Goal: Task Accomplishment & Management: Manage account settings

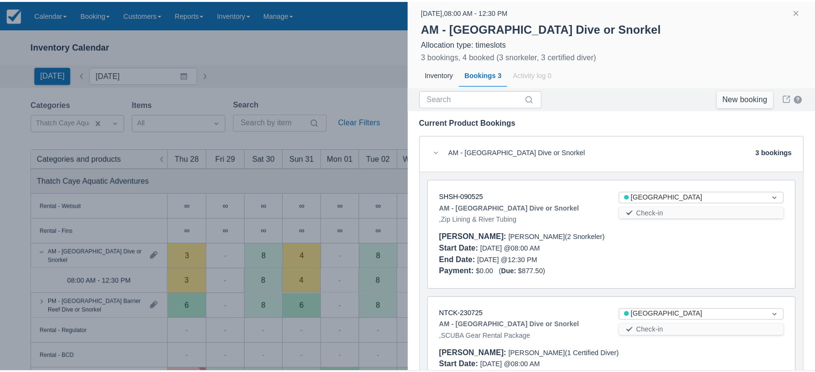
scroll to position [114, 0]
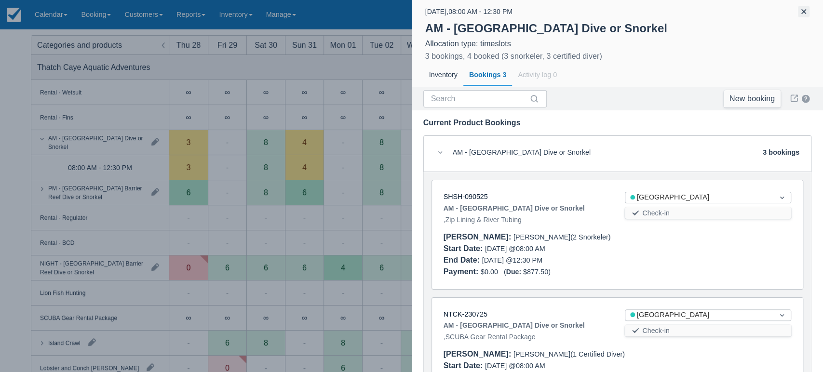
click at [802, 13] on button "button" at bounding box center [804, 12] width 12 height 12
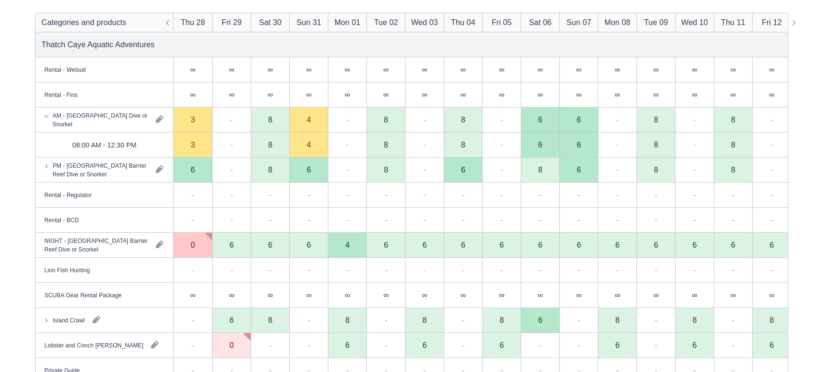
scroll to position [160, 0]
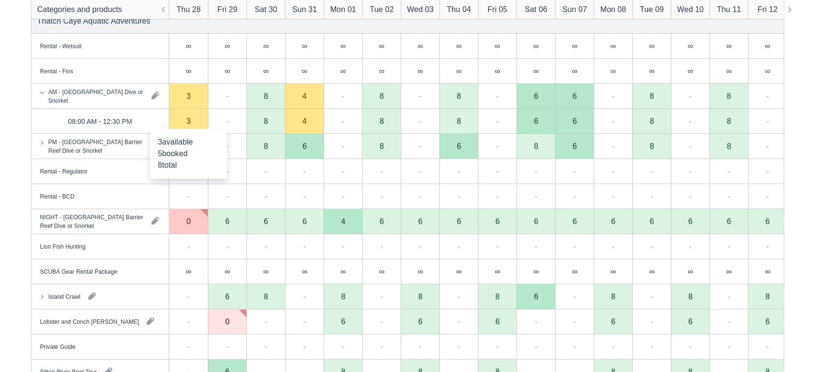
click at [189, 120] on div "3" at bounding box center [189, 121] width 4 height 8
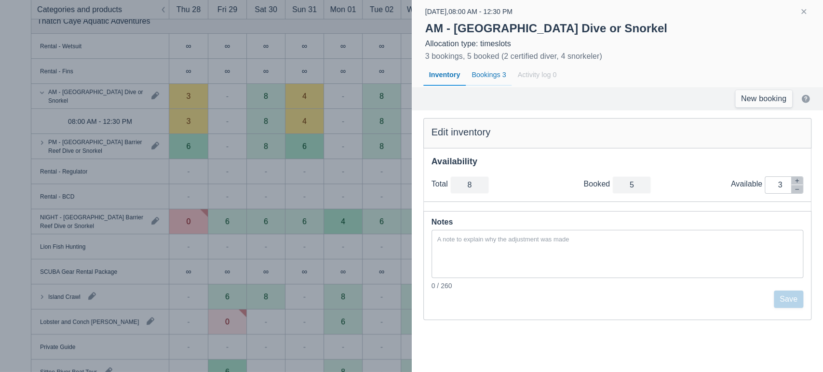
click at [498, 74] on div "Bookings 3" at bounding box center [489, 75] width 46 height 22
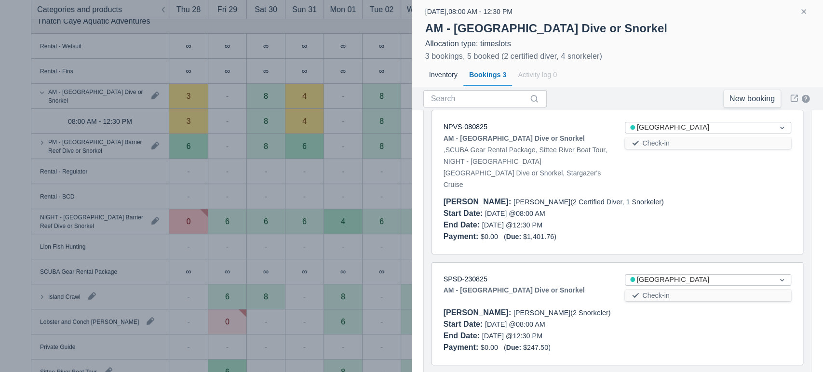
scroll to position [75, 0]
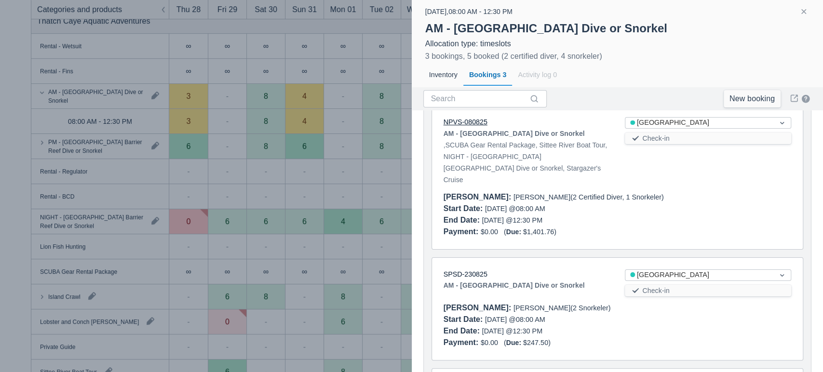
click at [471, 122] on link "NPVS-080825" at bounding box center [466, 122] width 44 height 8
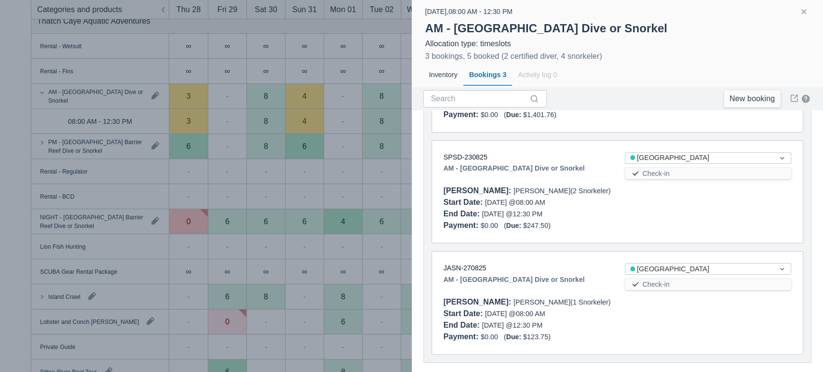
scroll to position [0, 0]
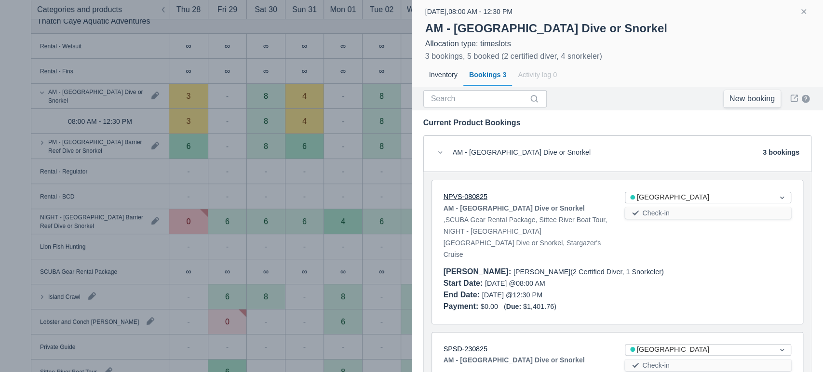
click at [470, 197] on link "NPVS-080825" at bounding box center [466, 197] width 44 height 8
click at [805, 13] on button "button" at bounding box center [804, 12] width 12 height 12
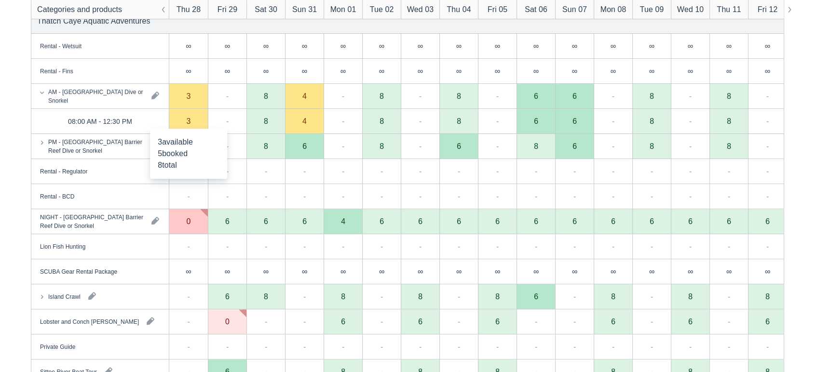
click at [196, 125] on div "3" at bounding box center [188, 121] width 39 height 25
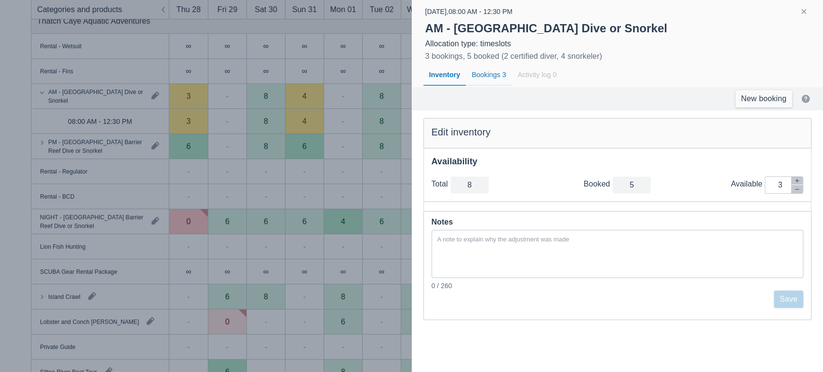
click at [494, 79] on div "Bookings 3" at bounding box center [489, 75] width 46 height 22
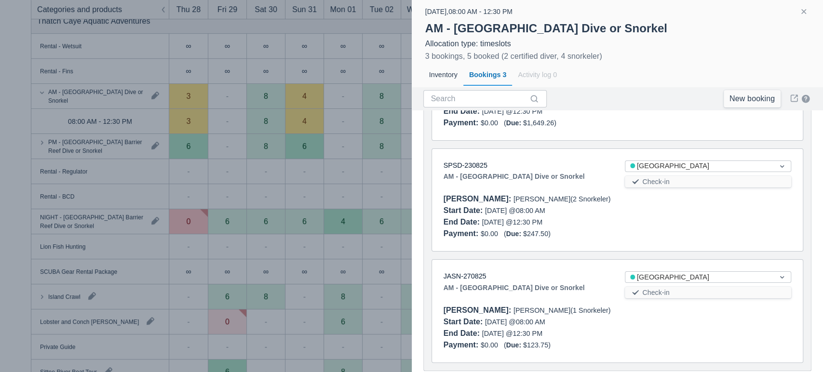
scroll to position [204, 0]
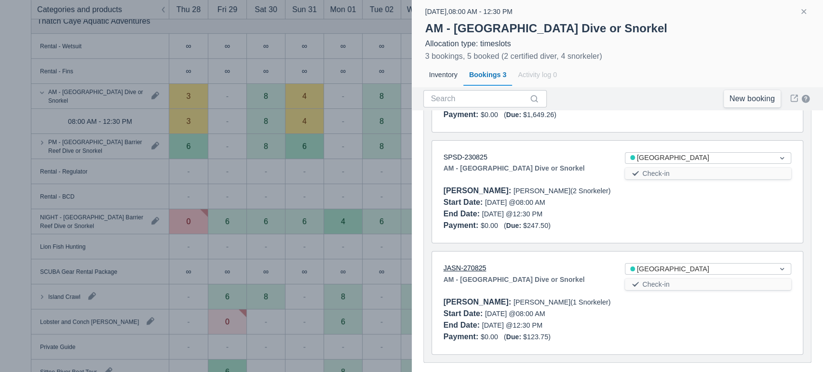
click at [472, 264] on link "JASN-270825" at bounding box center [465, 268] width 43 height 8
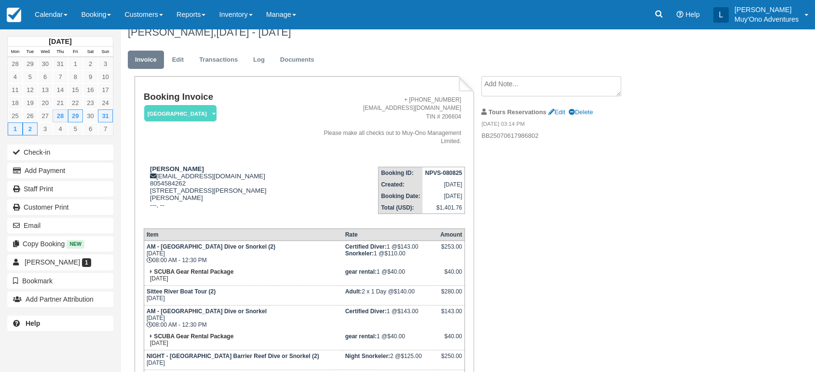
scroll to position [2, 0]
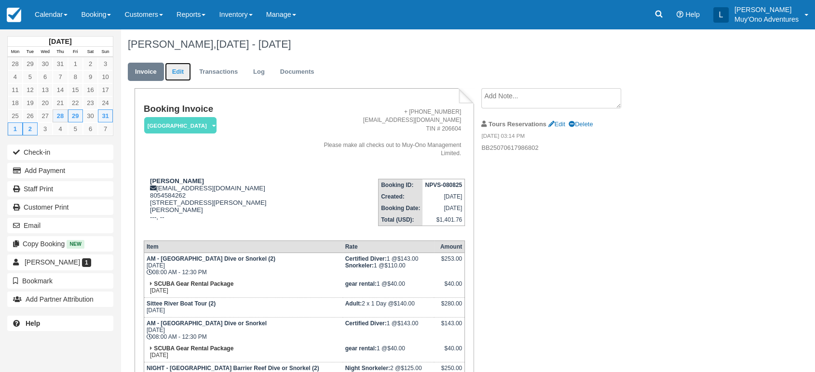
click at [179, 72] on link "Edit" at bounding box center [178, 72] width 26 height 19
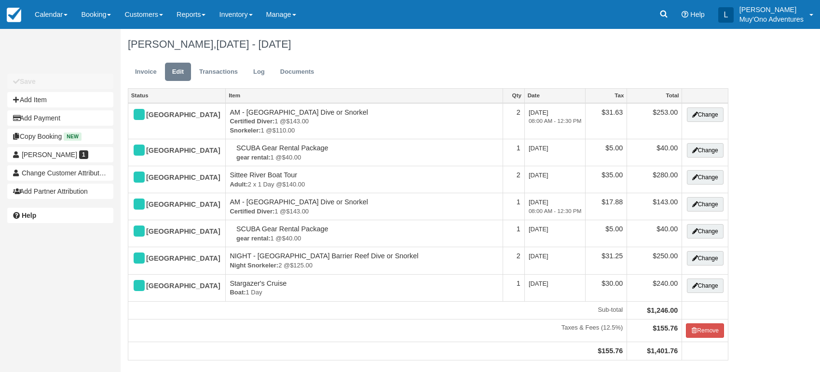
type input "+5018054584262"
type input "8054584262"
click at [57, 99] on button "Add Item" at bounding box center [60, 99] width 106 height 15
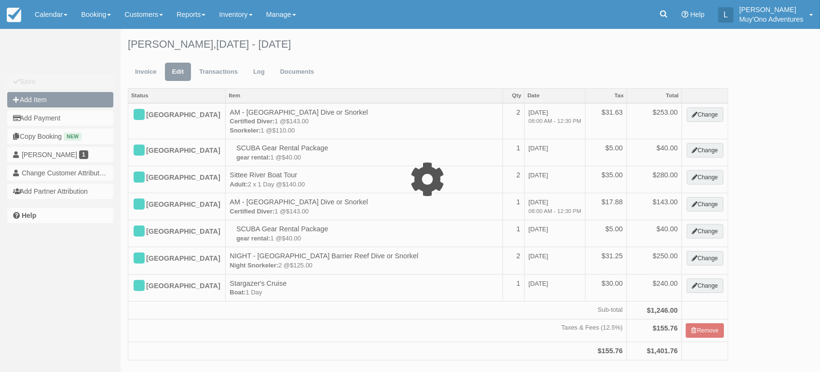
type input "0.00"
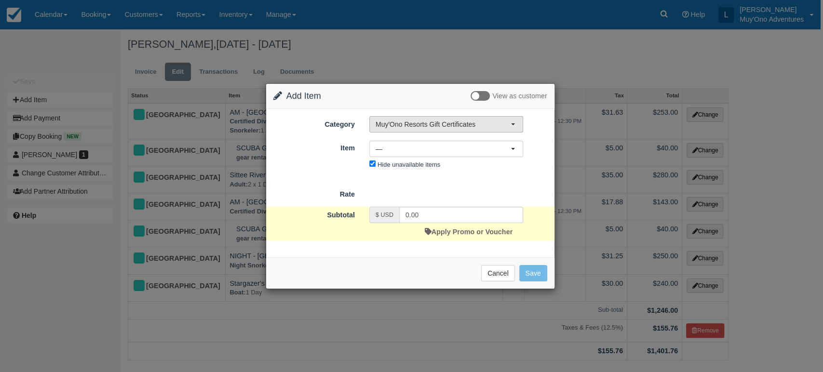
click at [476, 118] on button "Muy'Ono Resorts Gift Certificates" at bounding box center [446, 124] width 154 height 16
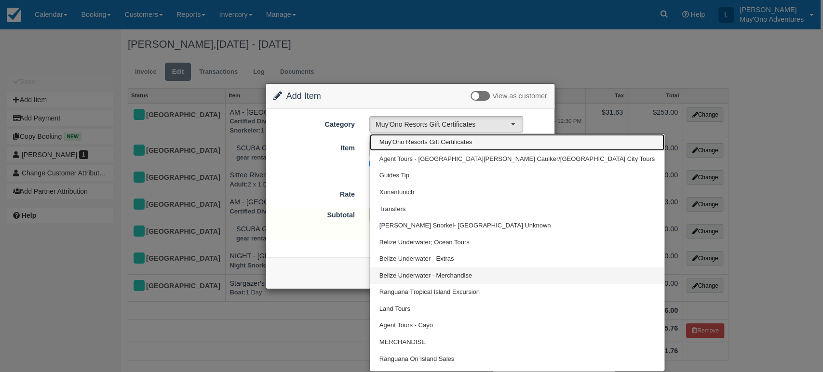
scroll to position [12, 0]
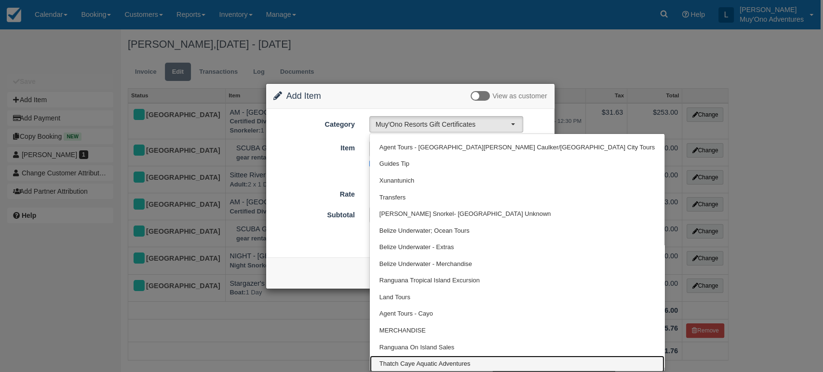
click at [423, 364] on span "Thatch Caye Aquatic Adventures" at bounding box center [425, 364] width 91 height 9
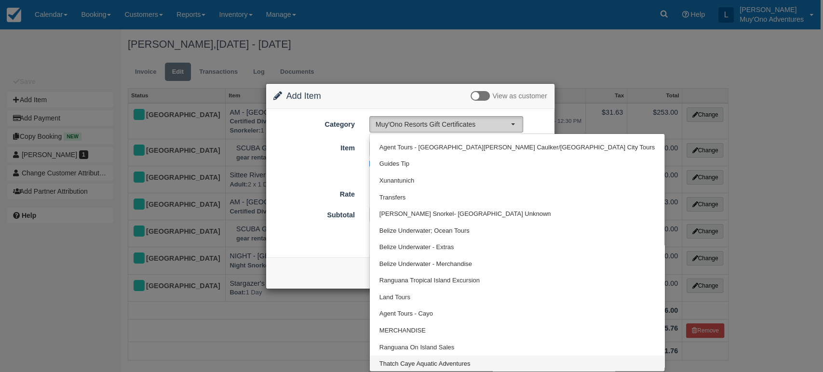
select select "64"
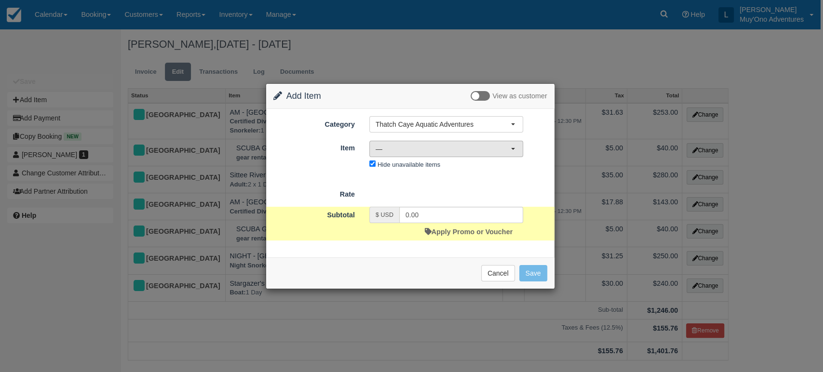
click at [515, 149] on button "—" at bounding box center [446, 149] width 154 height 16
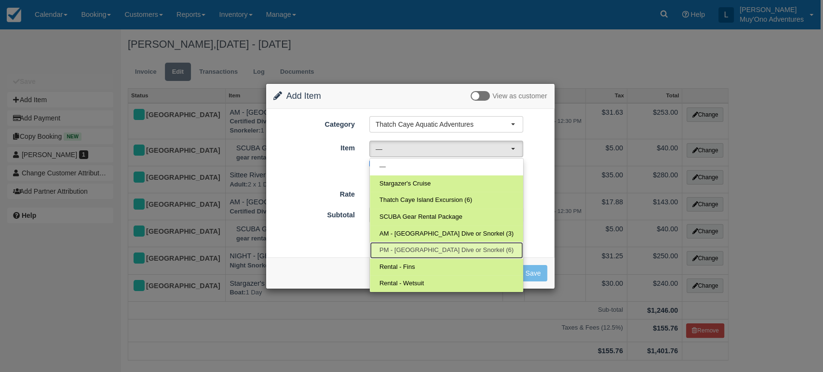
click at [414, 249] on span "PM - Belize Barrier Reef Dive or Snorkel (6)" at bounding box center [447, 250] width 134 height 9
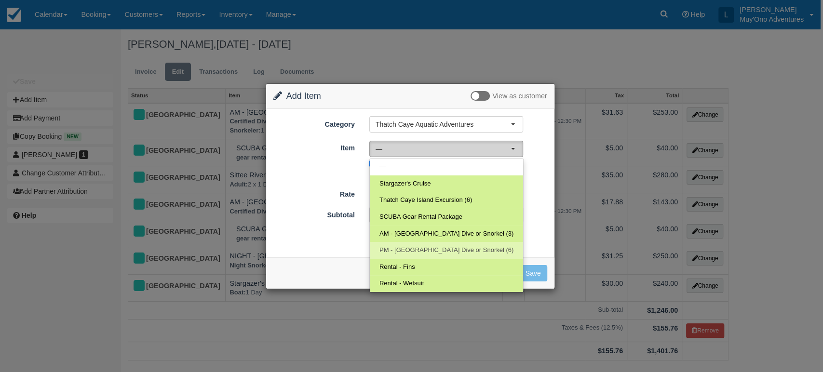
select select "295"
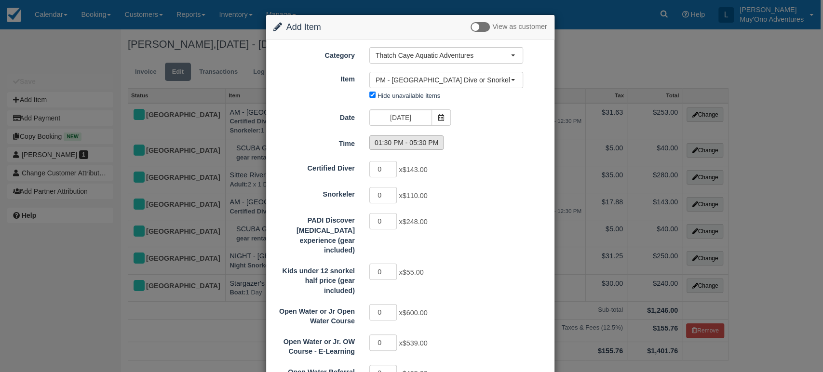
click at [423, 143] on label "01:30 PM - 05:30 PM" at bounding box center [406, 143] width 74 height 14
radio input "true"
click at [439, 119] on icon at bounding box center [441, 117] width 7 height 7
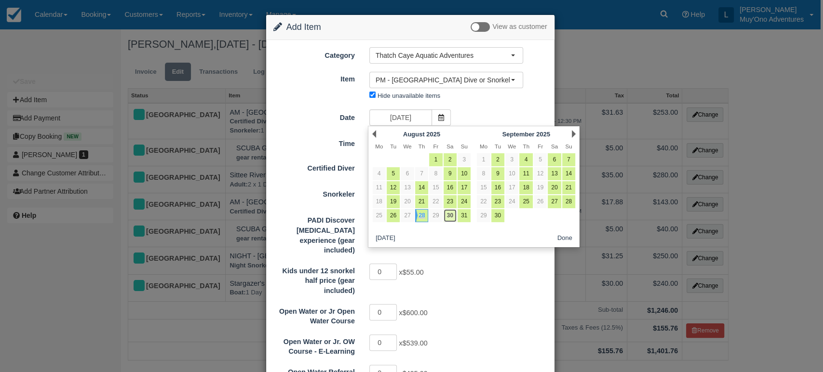
click at [451, 218] on link "30" at bounding box center [450, 215] width 13 height 13
type input "08/30/25"
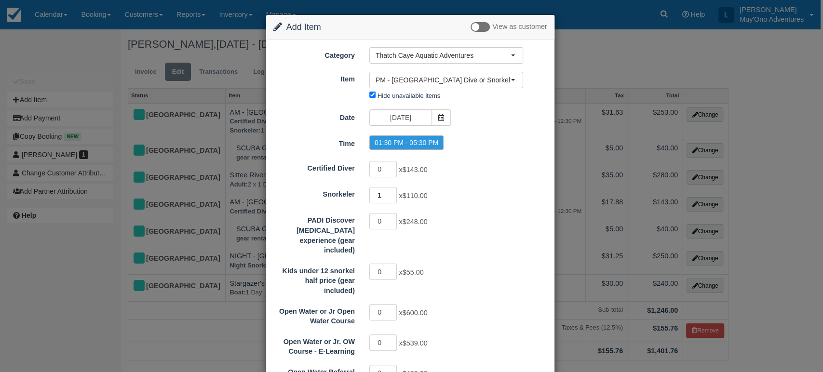
click at [392, 193] on input "1" at bounding box center [383, 195] width 28 height 16
type input "2"
click at [392, 193] on input "2" at bounding box center [383, 195] width 28 height 16
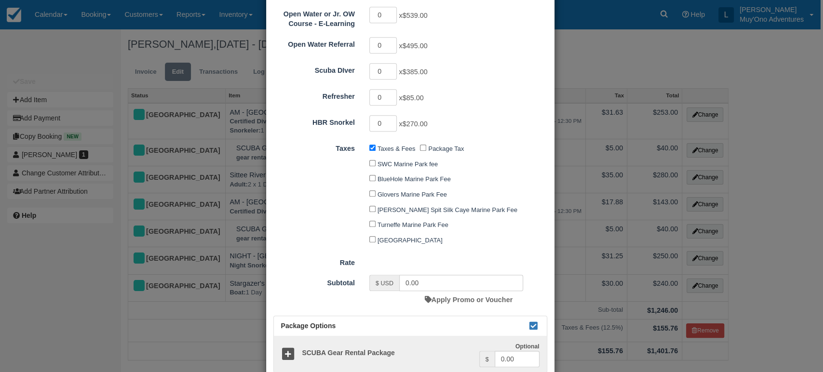
scroll to position [383, 0]
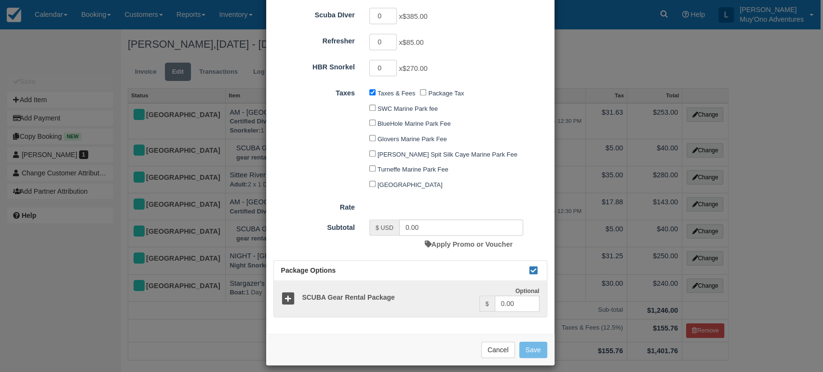
type input "220.00"
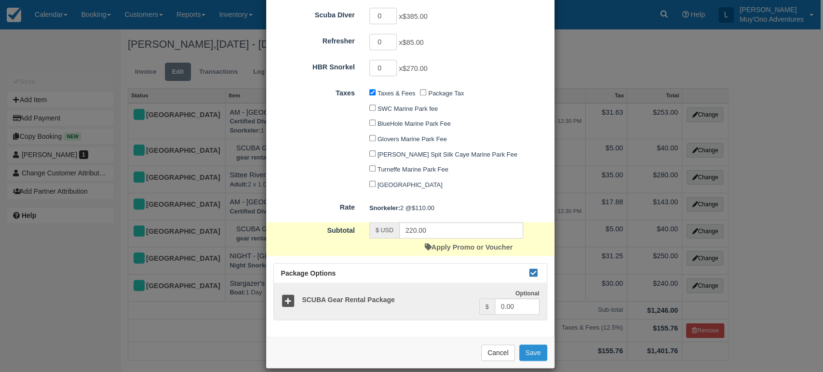
click at [524, 345] on button "Save" at bounding box center [533, 353] width 28 height 16
checkbox input "false"
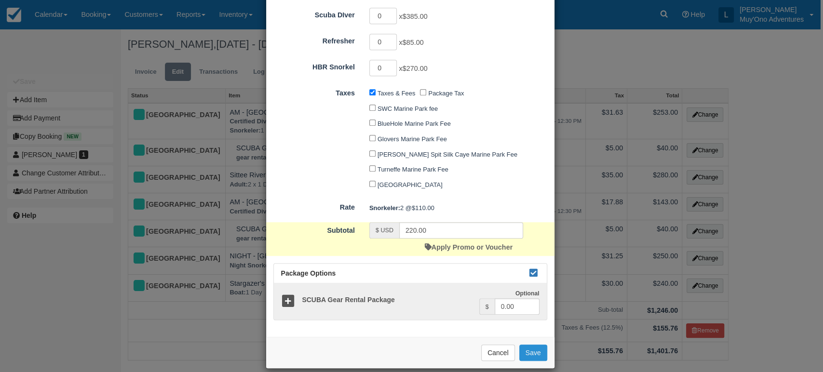
checkbox input "false"
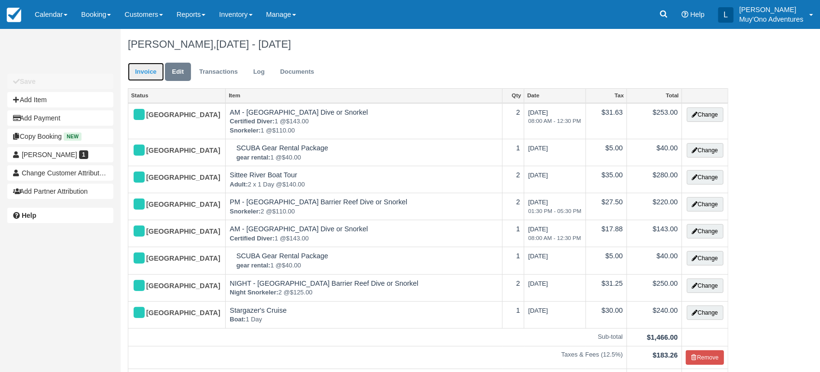
click at [150, 67] on link "Invoice" at bounding box center [146, 72] width 36 height 19
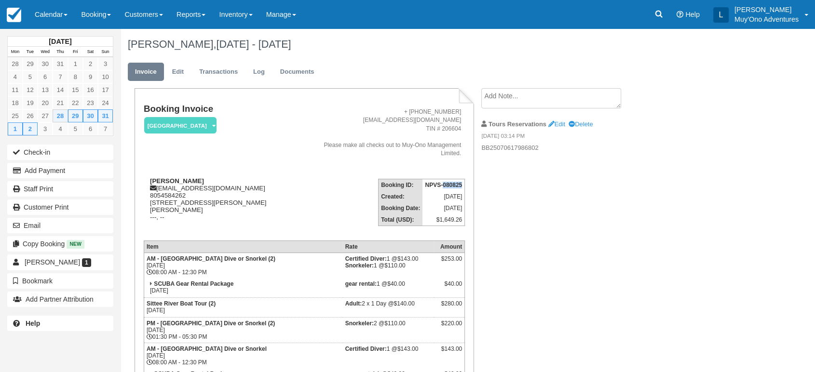
click at [450, 184] on strong "NPVS-080825" at bounding box center [443, 185] width 37 height 7
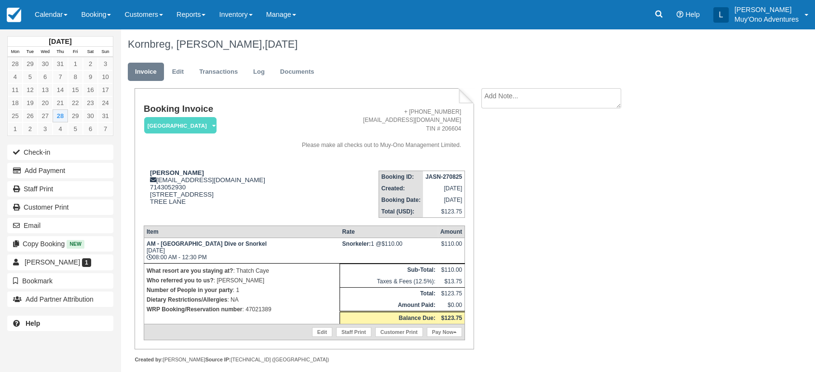
click at [450, 177] on strong "JASN-270825" at bounding box center [443, 177] width 37 height 7
copy tbody "JASN-270825"
